Goal: Find specific page/section: Find specific page/section

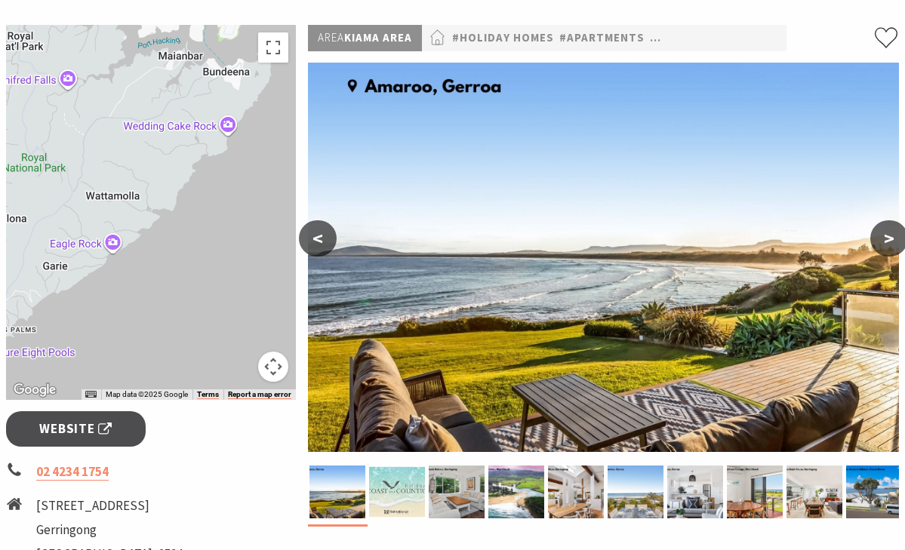
scroll to position [259, 0]
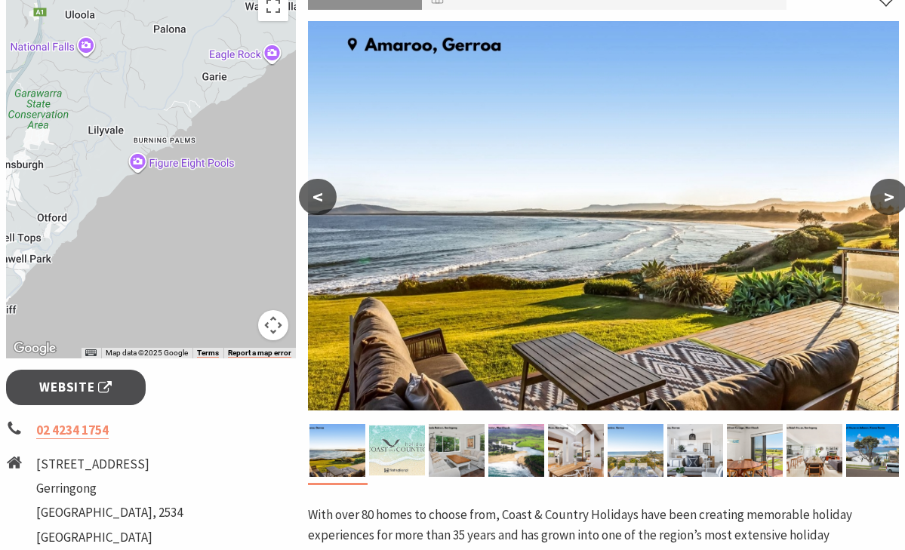
drag, startPoint x: 146, startPoint y: 124, endPoint x: 307, endPoint y: -25, distance: 219.5
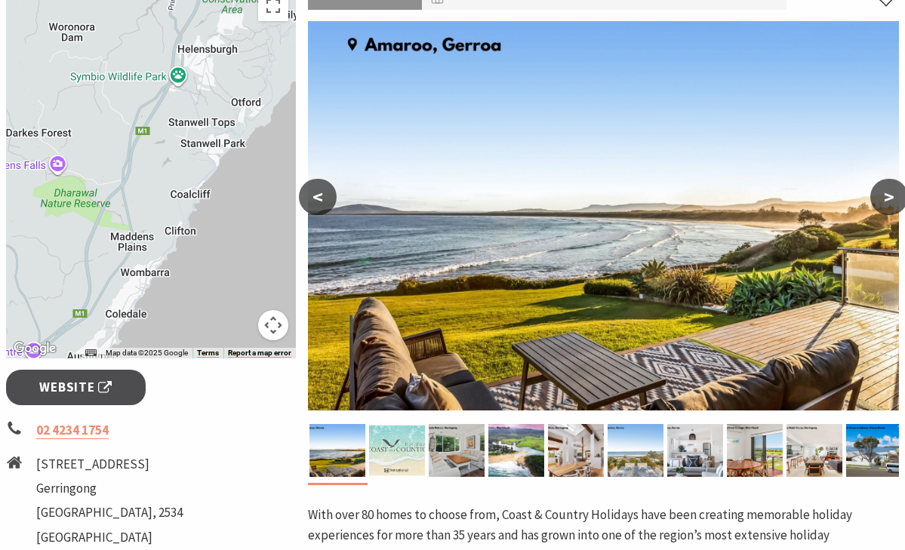
drag, startPoint x: 83, startPoint y: 189, endPoint x: 279, endPoint y: 73, distance: 227.7
click at [279, 73] on div at bounding box center [151, 170] width 290 height 375
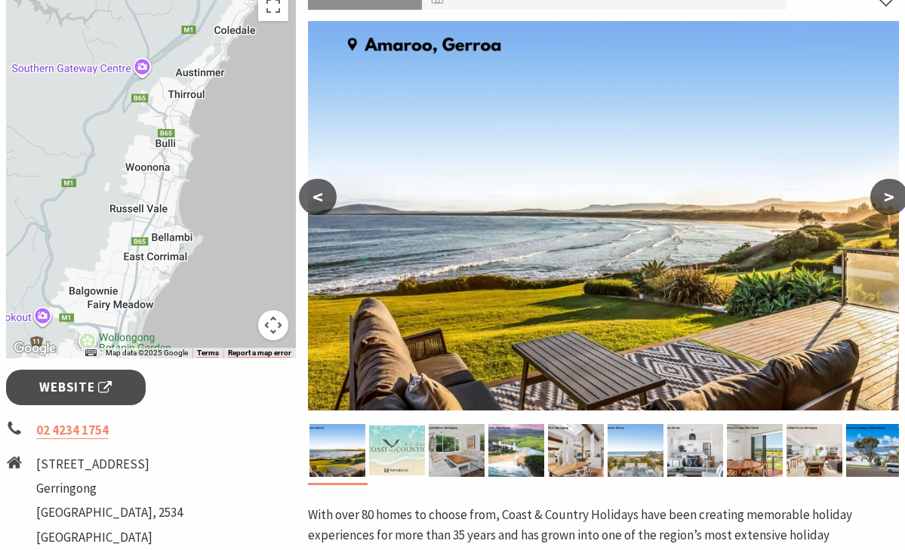
drag, startPoint x: 223, startPoint y: 266, endPoint x: 336, endPoint y: -21, distance: 308.1
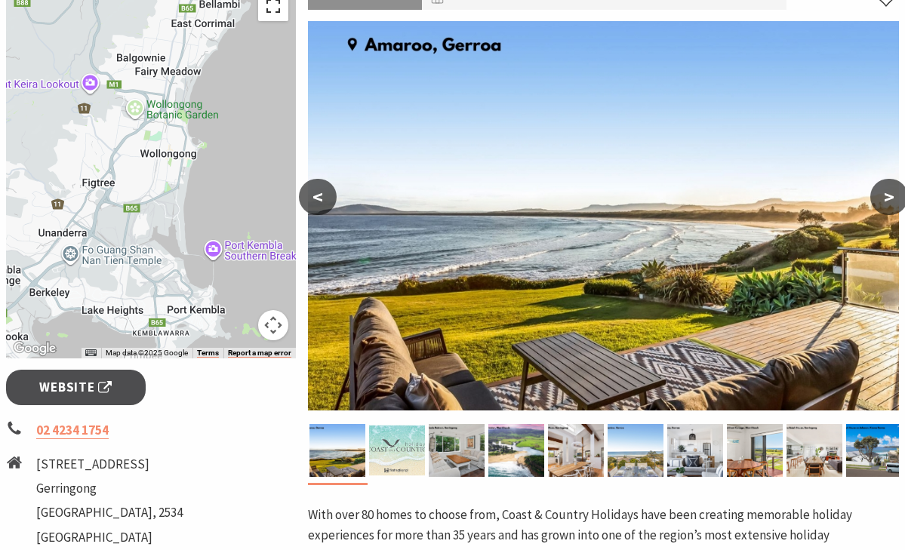
drag, startPoint x: 235, startPoint y: 235, endPoint x: 283, endPoint y: 0, distance: 239.5
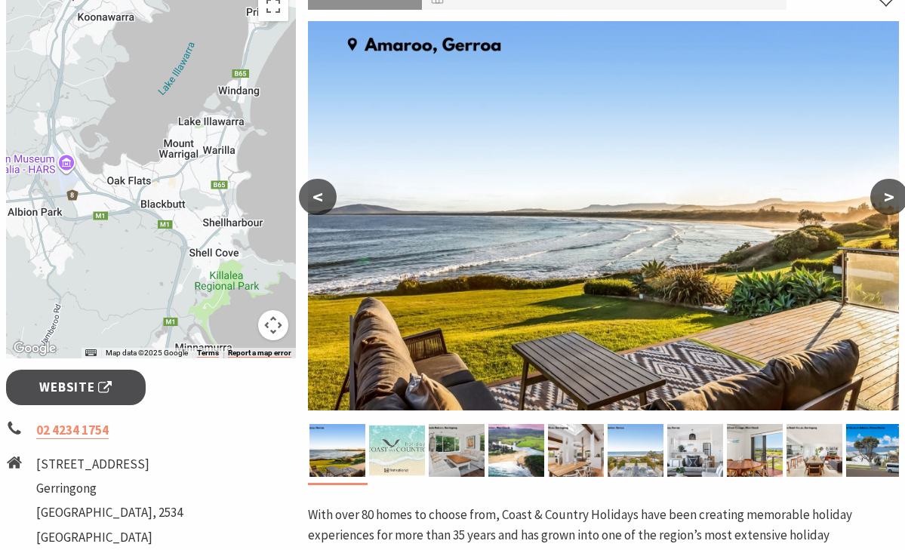
drag, startPoint x: 149, startPoint y: 263, endPoint x: 274, endPoint y: -84, distance: 369.1
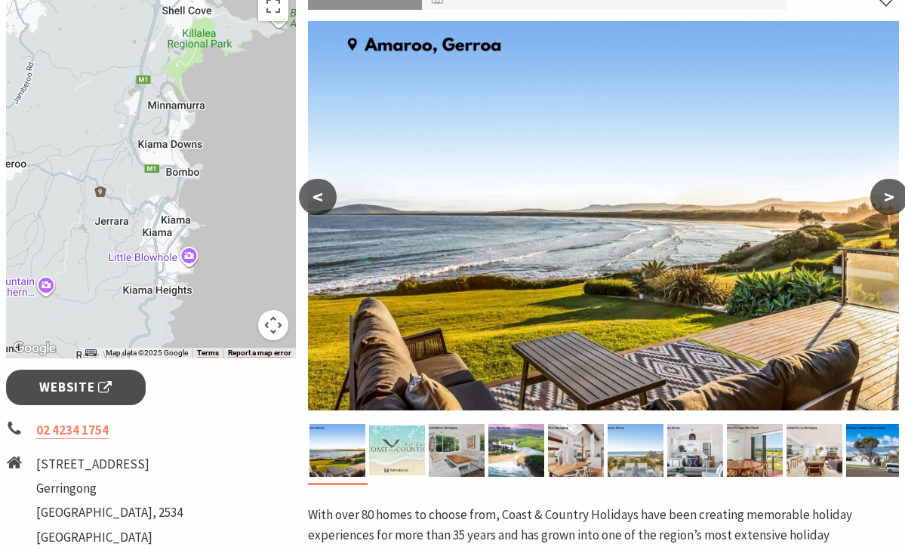
drag, startPoint x: 271, startPoint y: 172, endPoint x: 242, endPoint y: -68, distance: 241.7
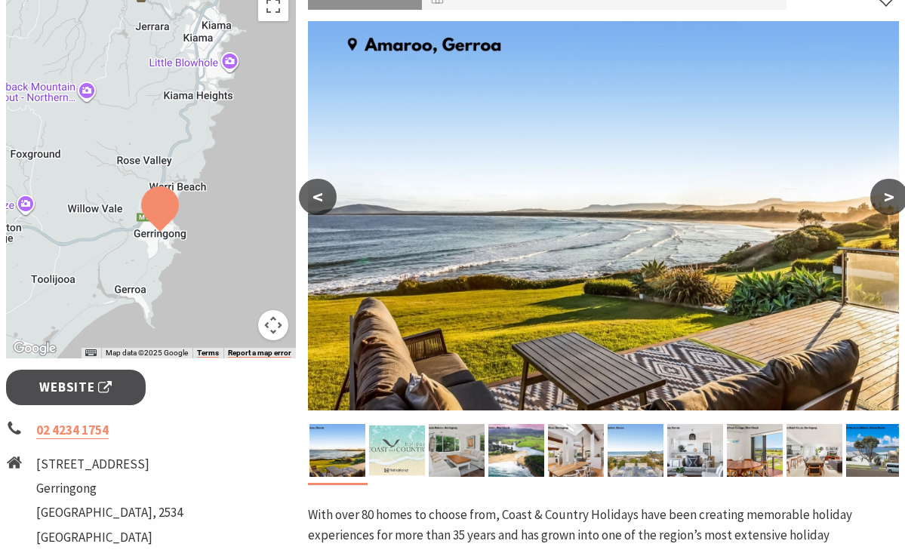
drag, startPoint x: 233, startPoint y: 236, endPoint x: 272, endPoint y: 39, distance: 200.9
click at [272, 39] on div at bounding box center [151, 170] width 290 height 375
click at [217, 25] on div at bounding box center [151, 170] width 290 height 375
click at [220, 63] on div at bounding box center [151, 170] width 290 height 375
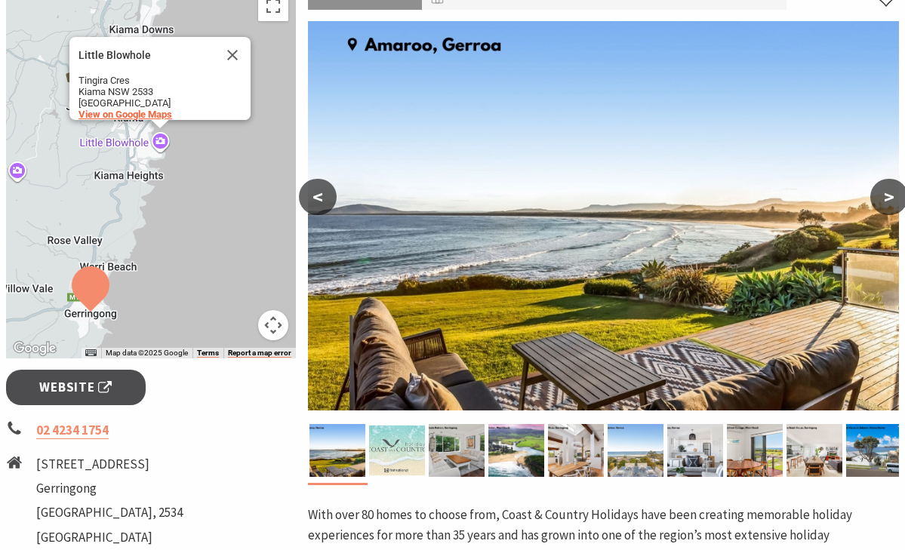
click at [166, 109] on span "View on Google Maps" at bounding box center [125, 114] width 94 height 11
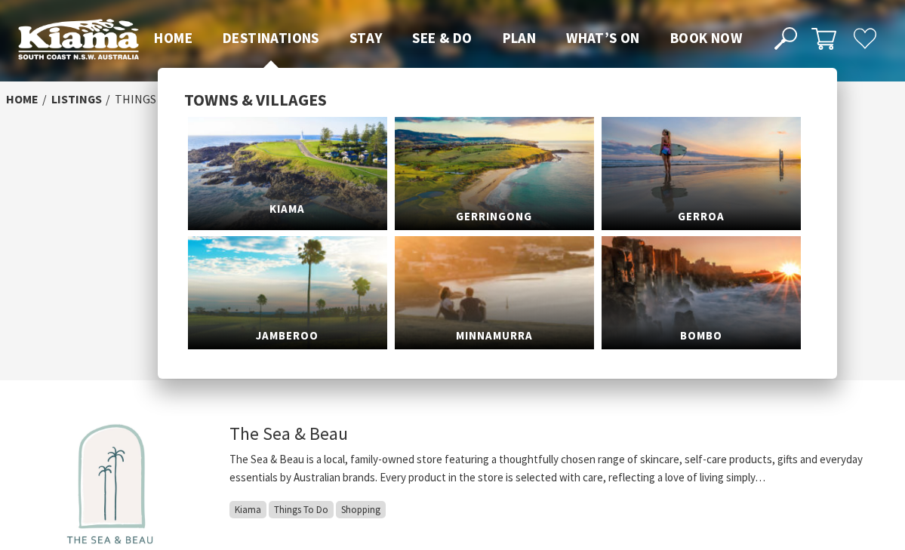
click at [282, 149] on link "Kiama" at bounding box center [287, 173] width 199 height 113
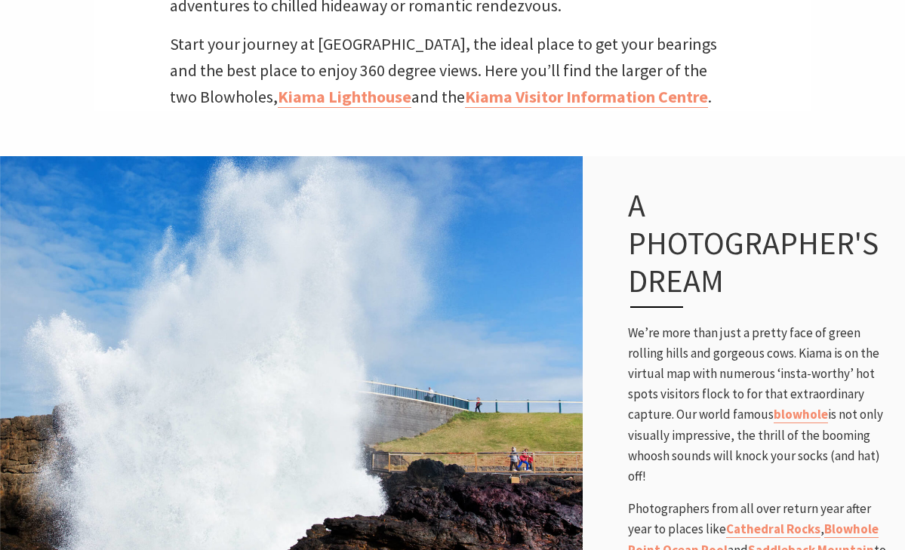
scroll to position [700, 0]
